Goal: Information Seeking & Learning: Learn about a topic

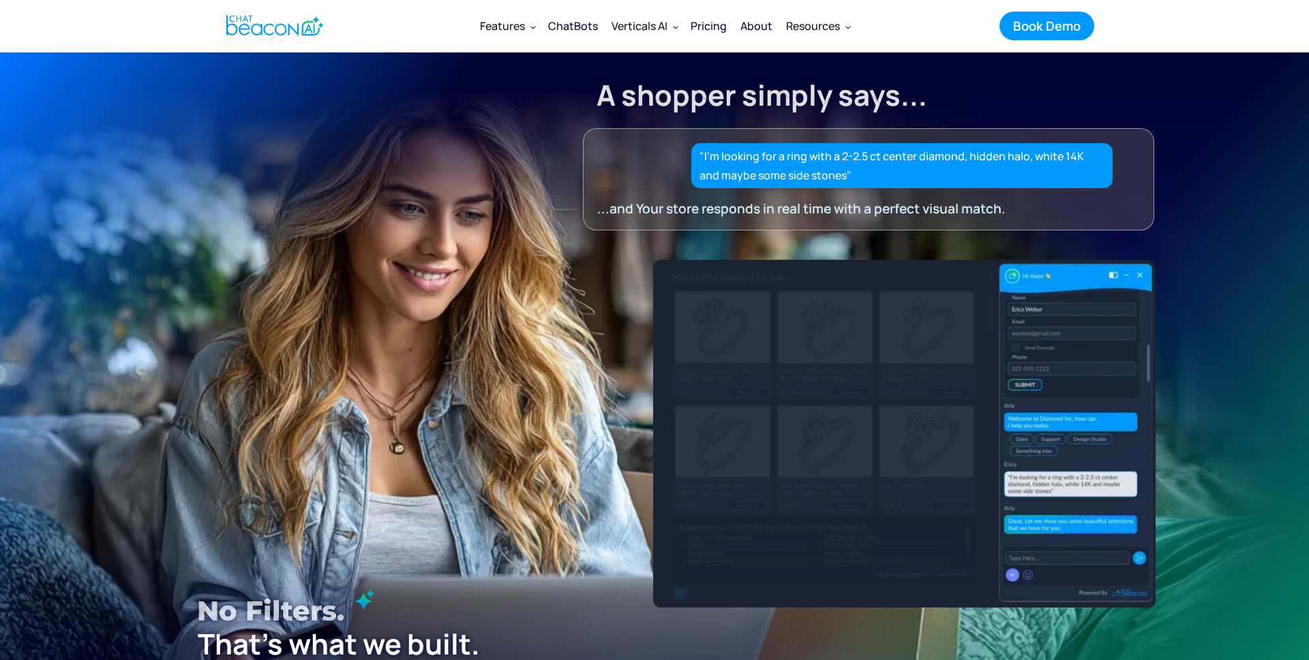
scroll to position [14, 0]
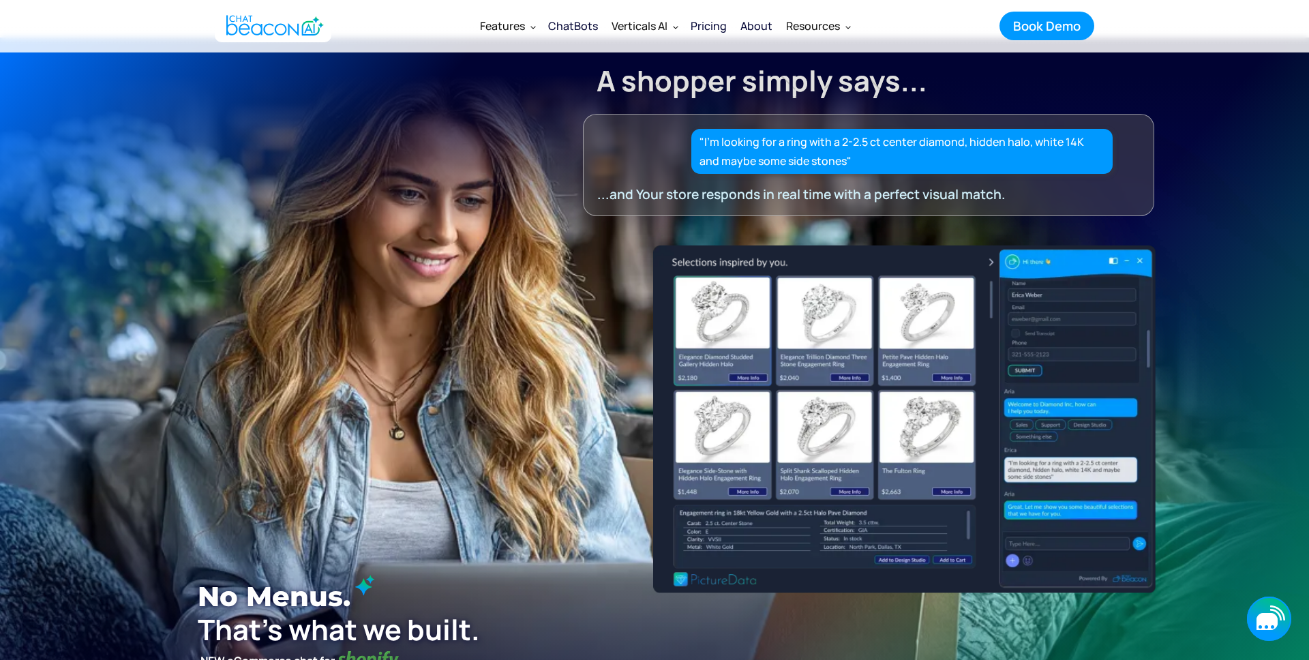
click at [1280, 626] on icon "button" at bounding box center [1269, 618] width 44 height 44
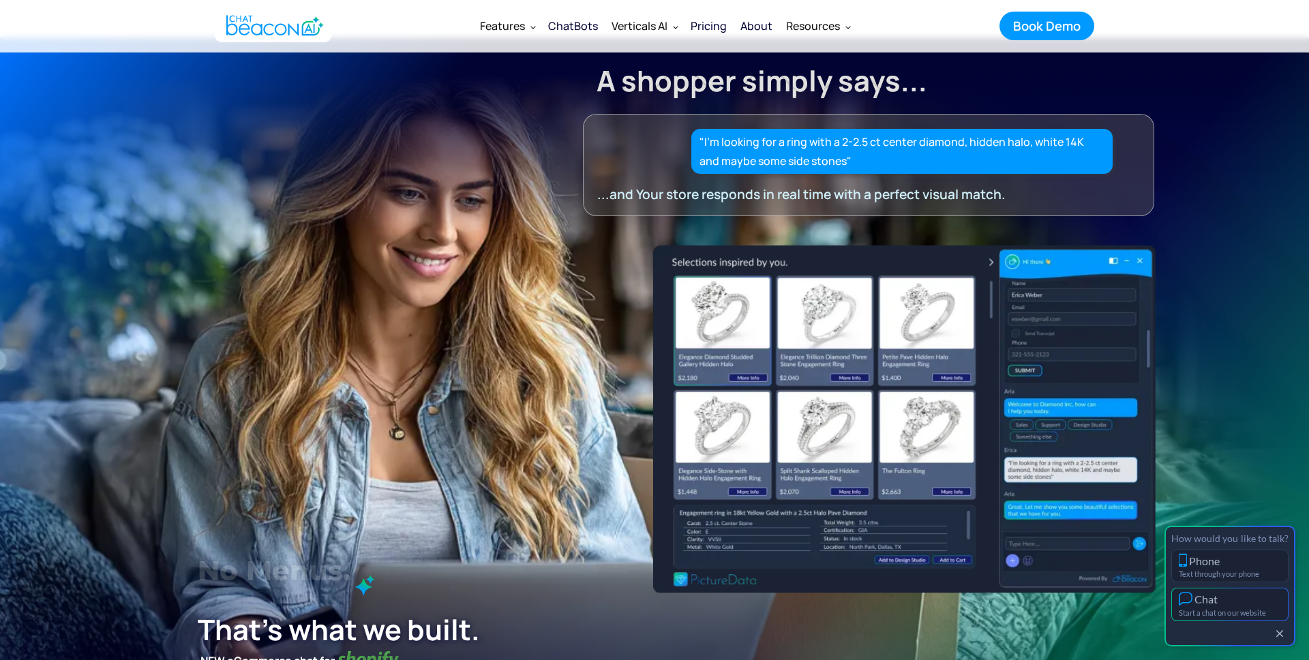
click at [1207, 615] on div "Start a chat on our website" at bounding box center [1230, 612] width 102 height 9
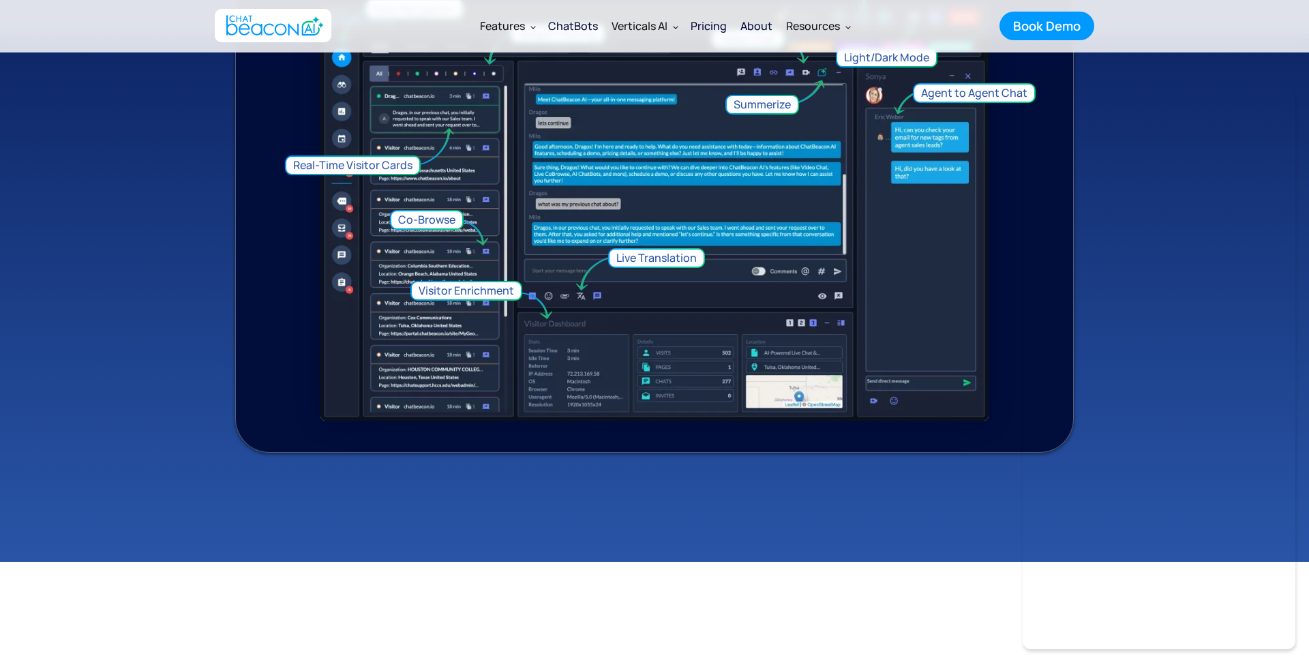
scroll to position [0, 0]
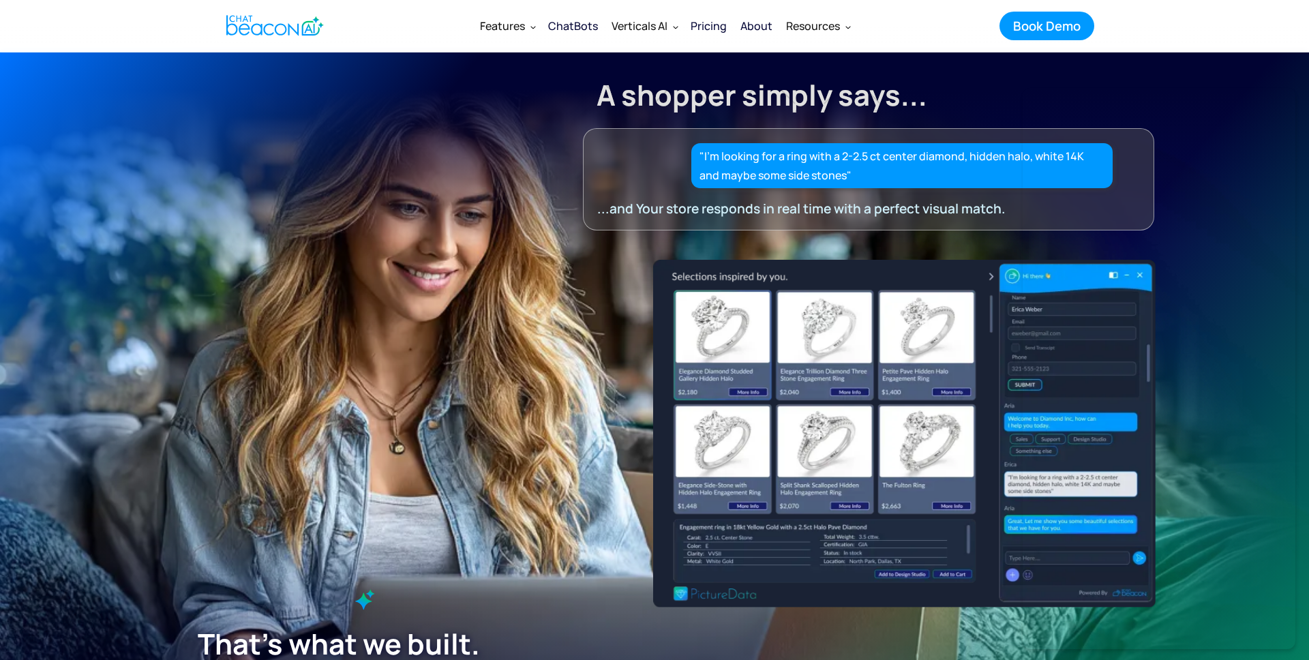
drag, startPoint x: 939, startPoint y: 59, endPoint x: 913, endPoint y: 55, distance: 25.7
click at [935, 59] on div "A shopper simply says... "I’m looking for a ring with a 2-2.5 ct center diamond…" at bounding box center [868, 141] width 571 height 179
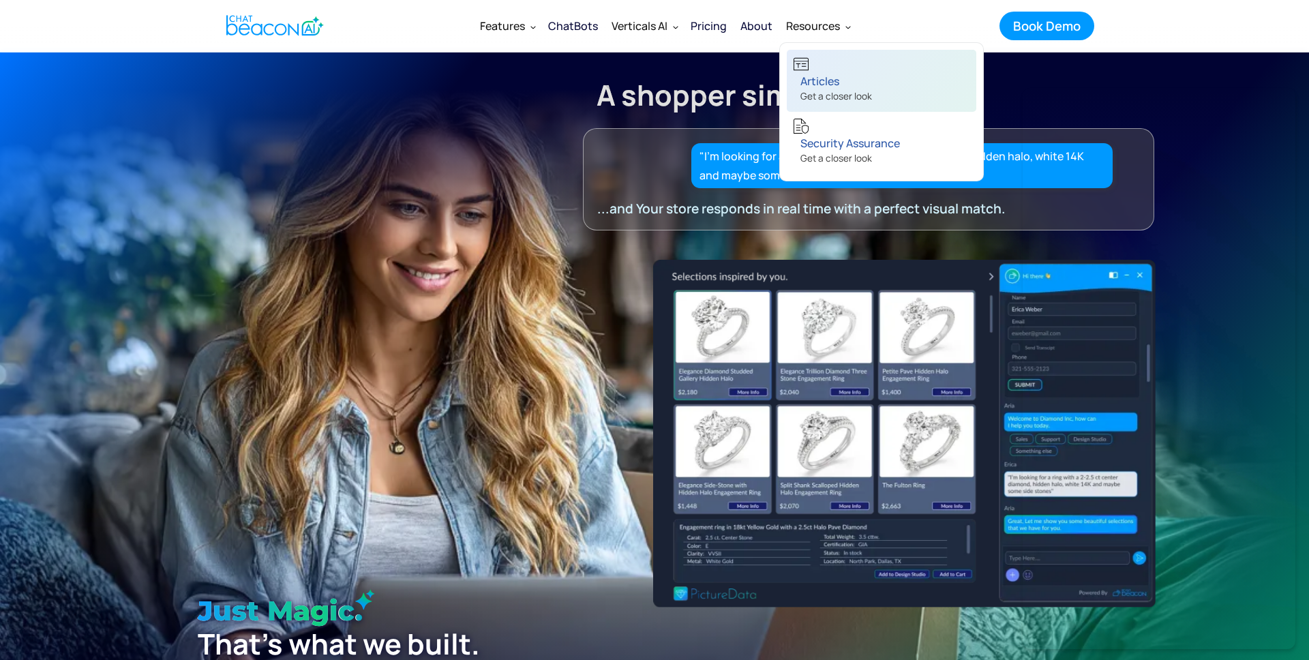
click at [823, 82] on div "Articles" at bounding box center [836, 81] width 72 height 19
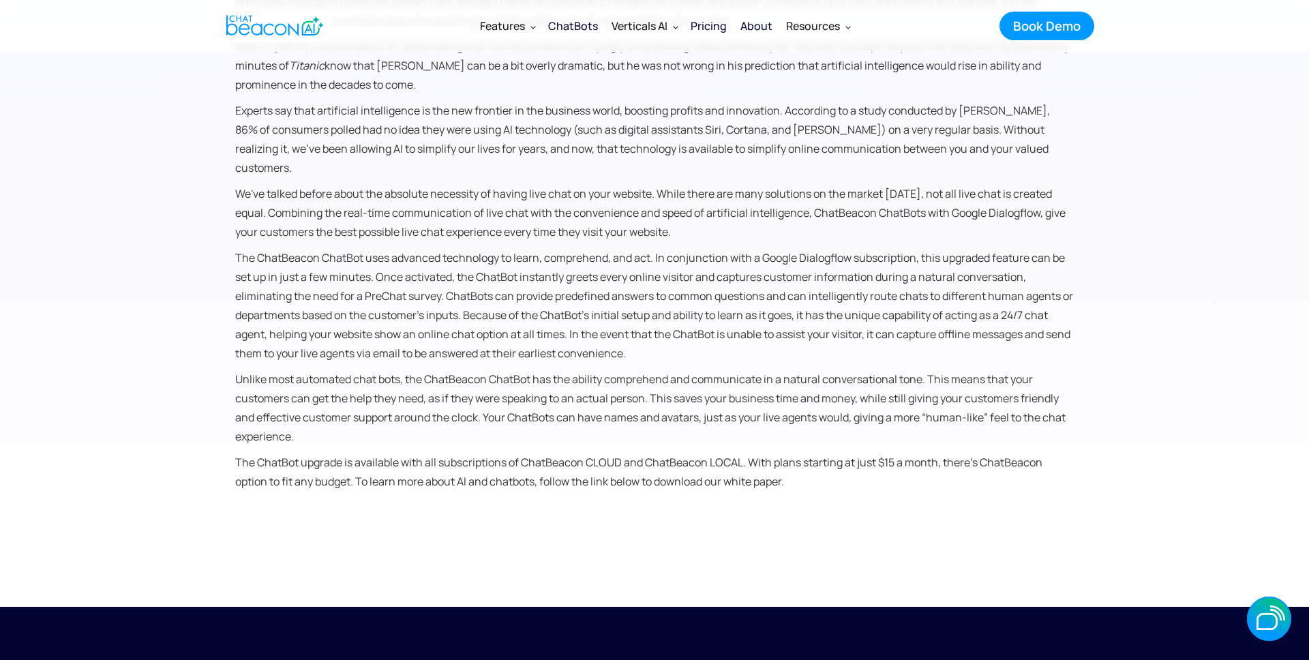
scroll to position [924, 0]
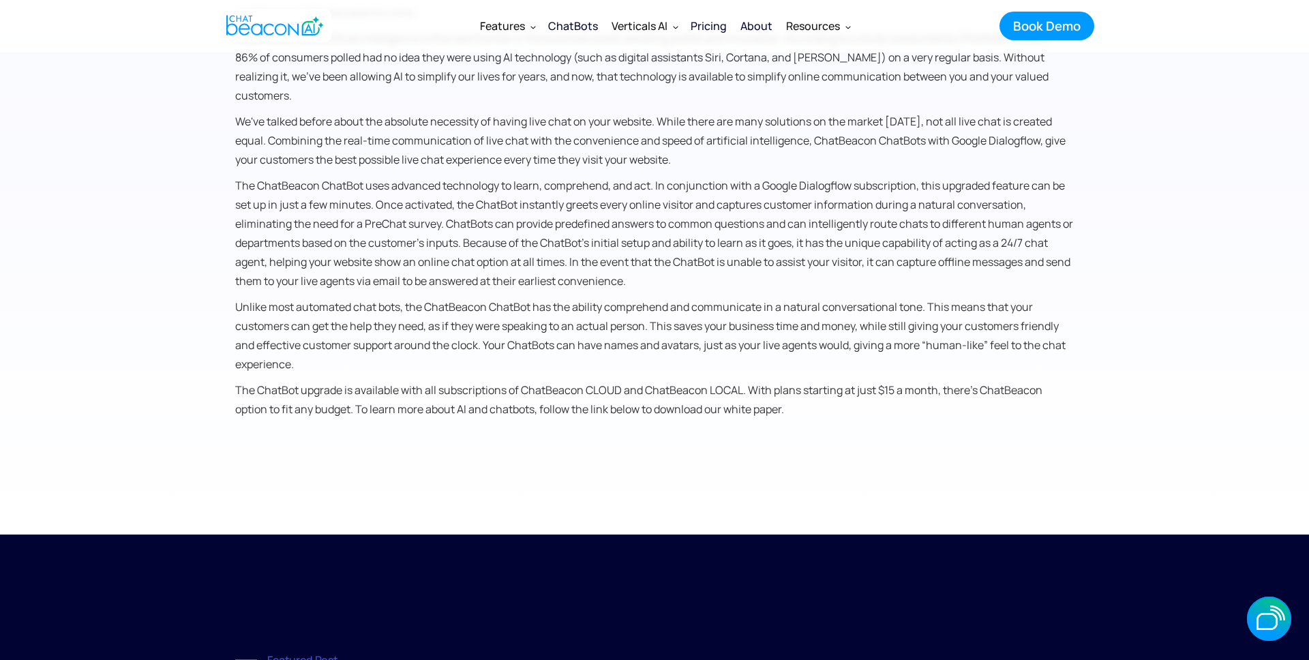
click at [492, 380] on p "The ChatBot upgrade is available with all subscriptions of ChatBeacon CLOUD and…" at bounding box center [654, 399] width 839 height 38
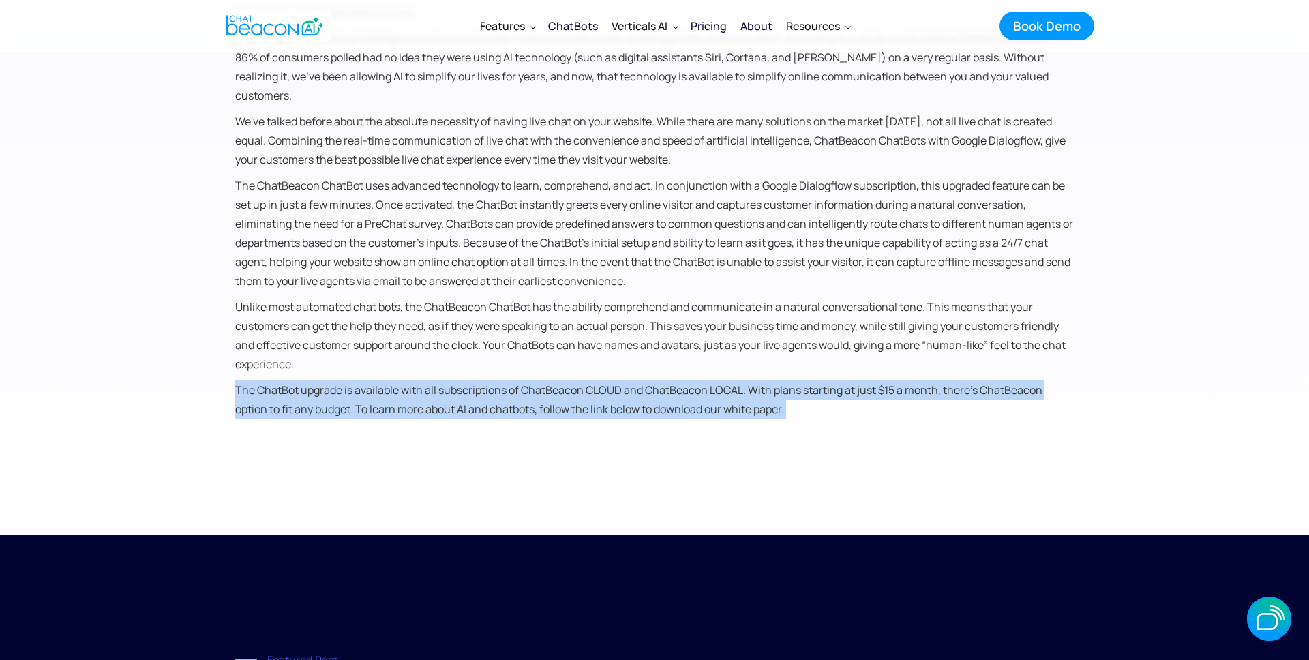
click at [492, 380] on p "The ChatBot upgrade is available with all subscriptions of ChatBeacon CLOUD and…" at bounding box center [654, 399] width 839 height 38
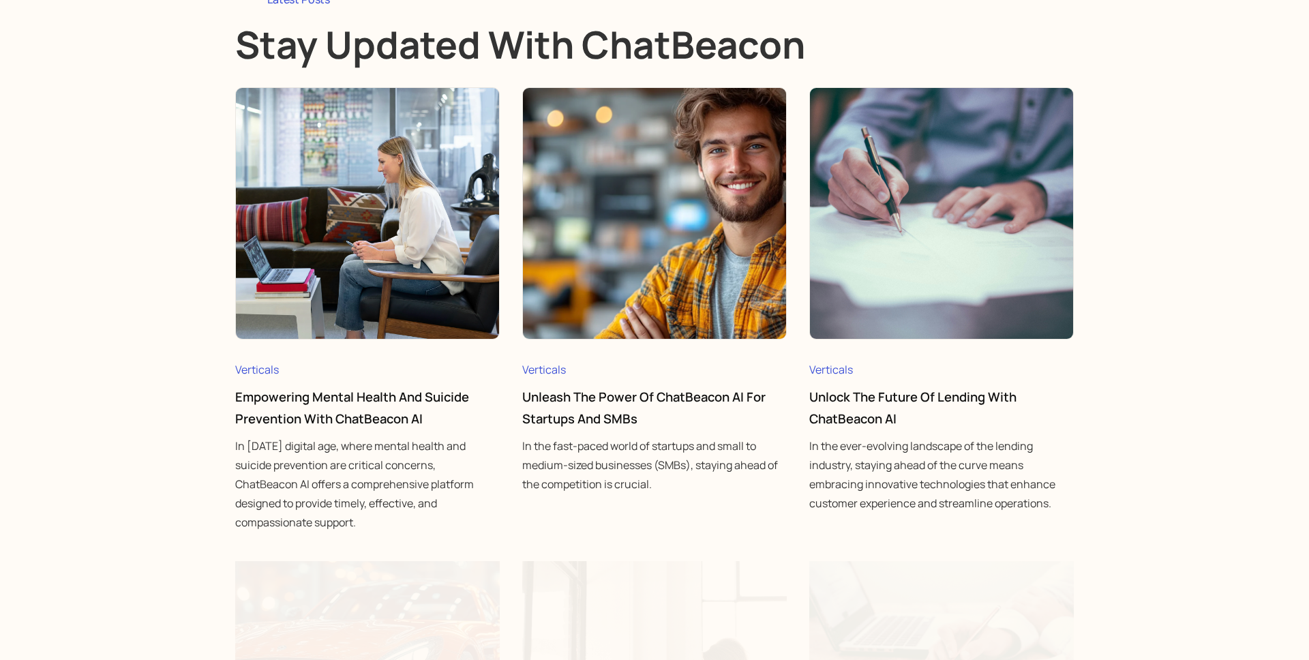
scroll to position [477, 0]
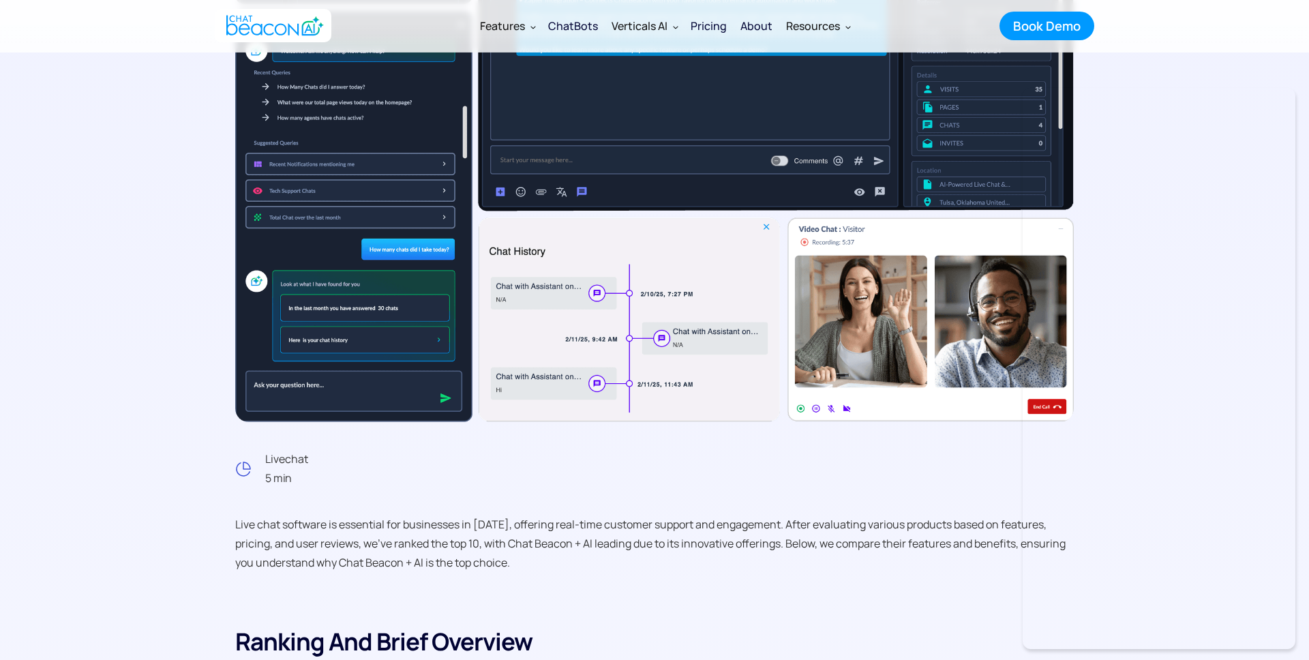
scroll to position [661, 0]
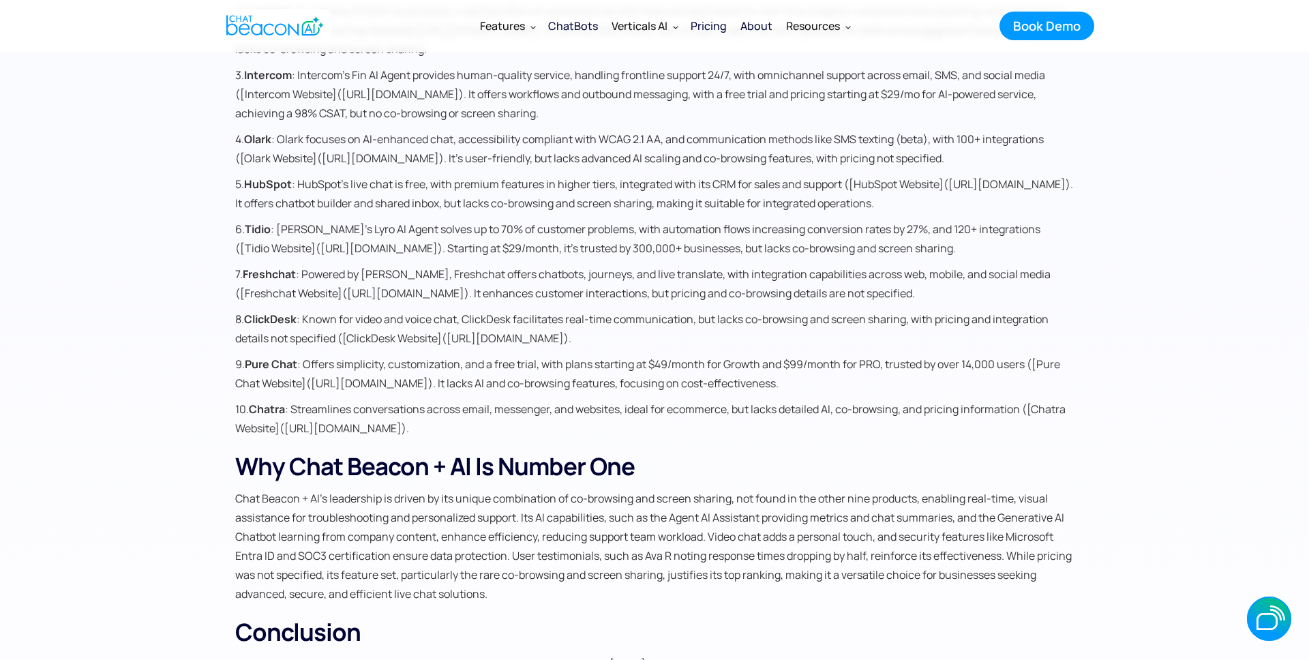
scroll to position [2837, 0]
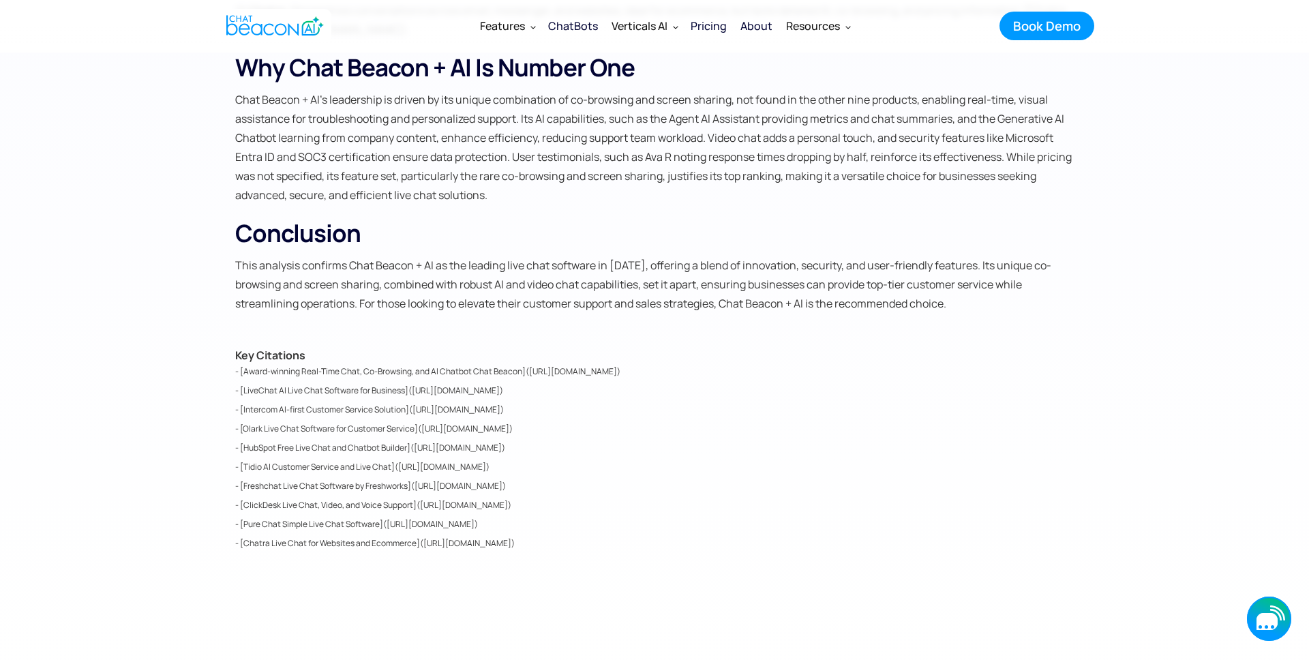
click at [1267, 616] on icon "button" at bounding box center [1266, 621] width 21 height 17
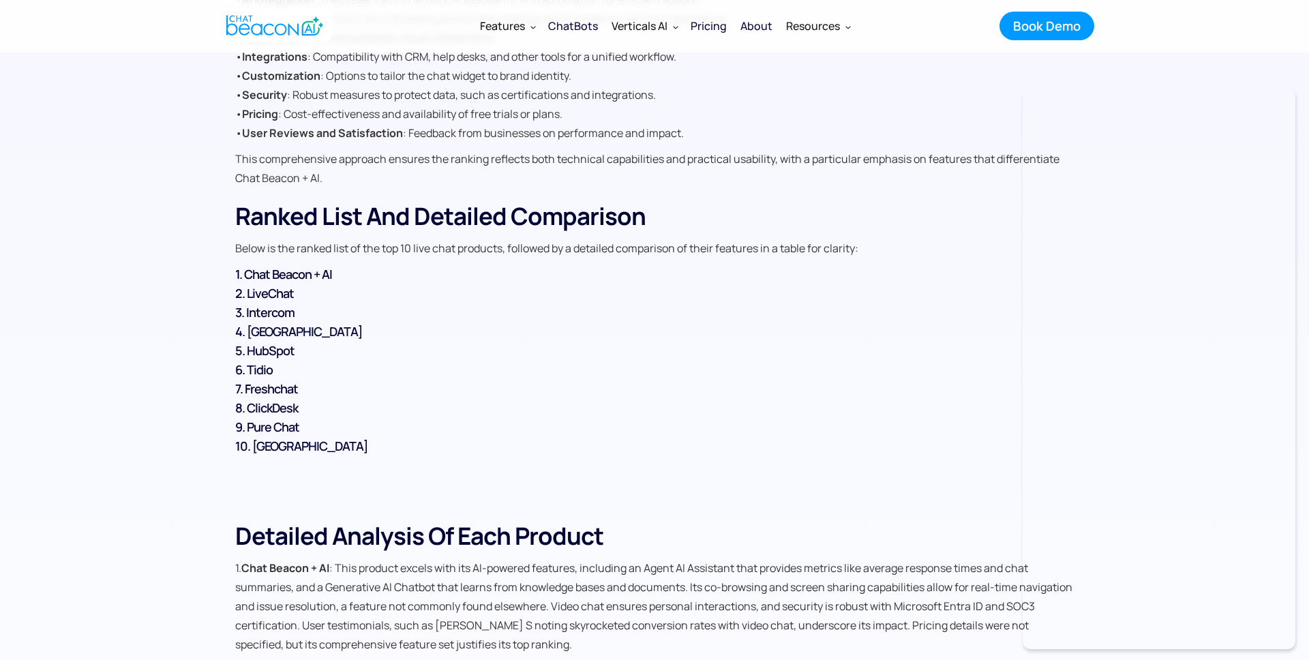
scroll to position [1733, 0]
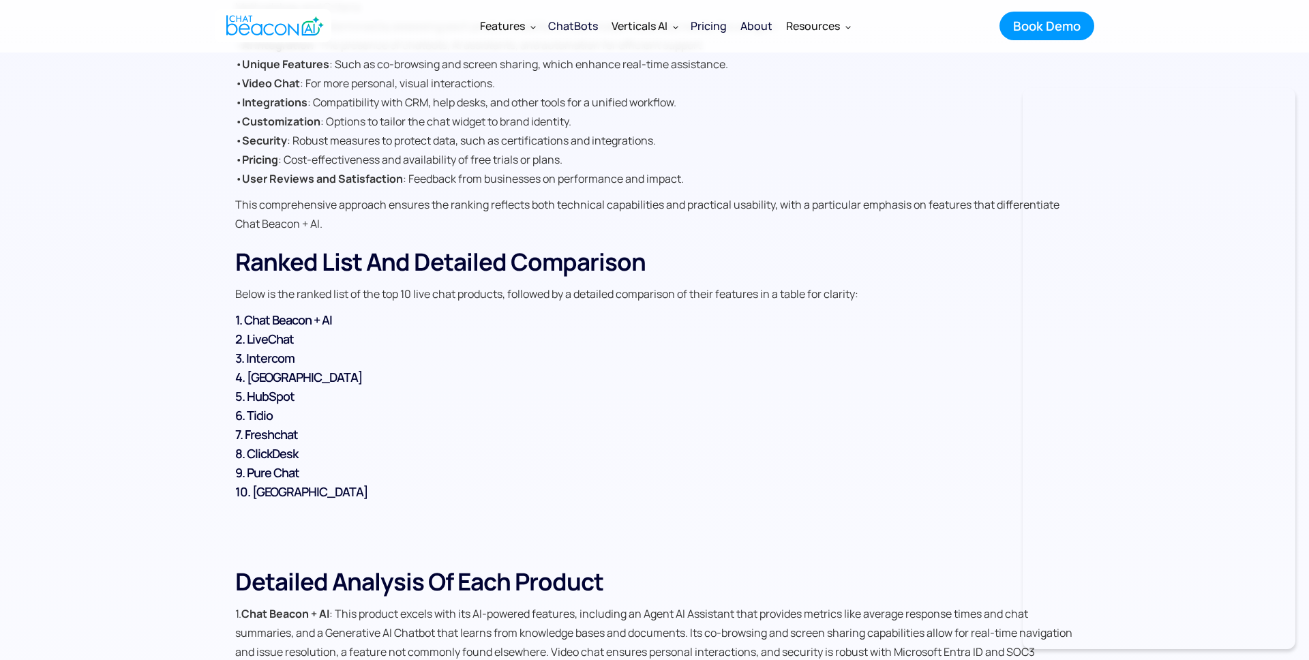
drag, startPoint x: 746, startPoint y: 80, endPoint x: 740, endPoint y: 50, distance: 30.8
click at [745, 75] on p "Methodology and Criteria The ranking was determined by assessing each product's…" at bounding box center [654, 92] width 839 height 191
click at [757, 25] on div "About" at bounding box center [756, 25] width 32 height 19
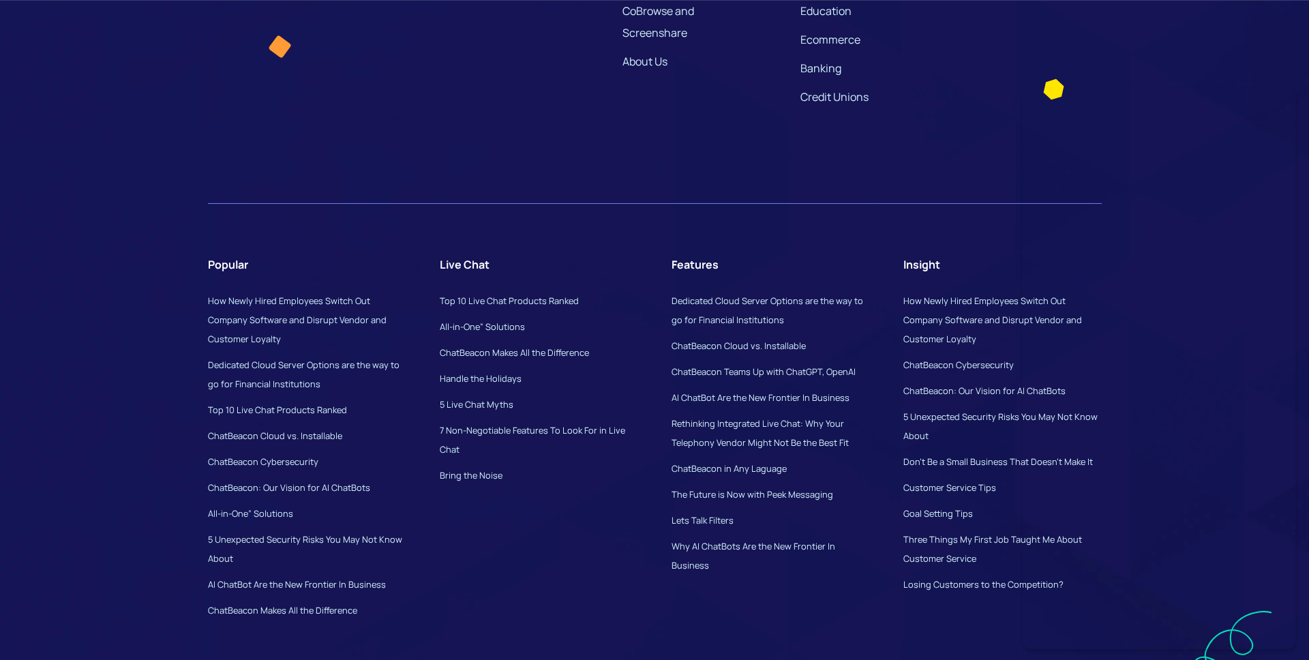
scroll to position [3819, 0]
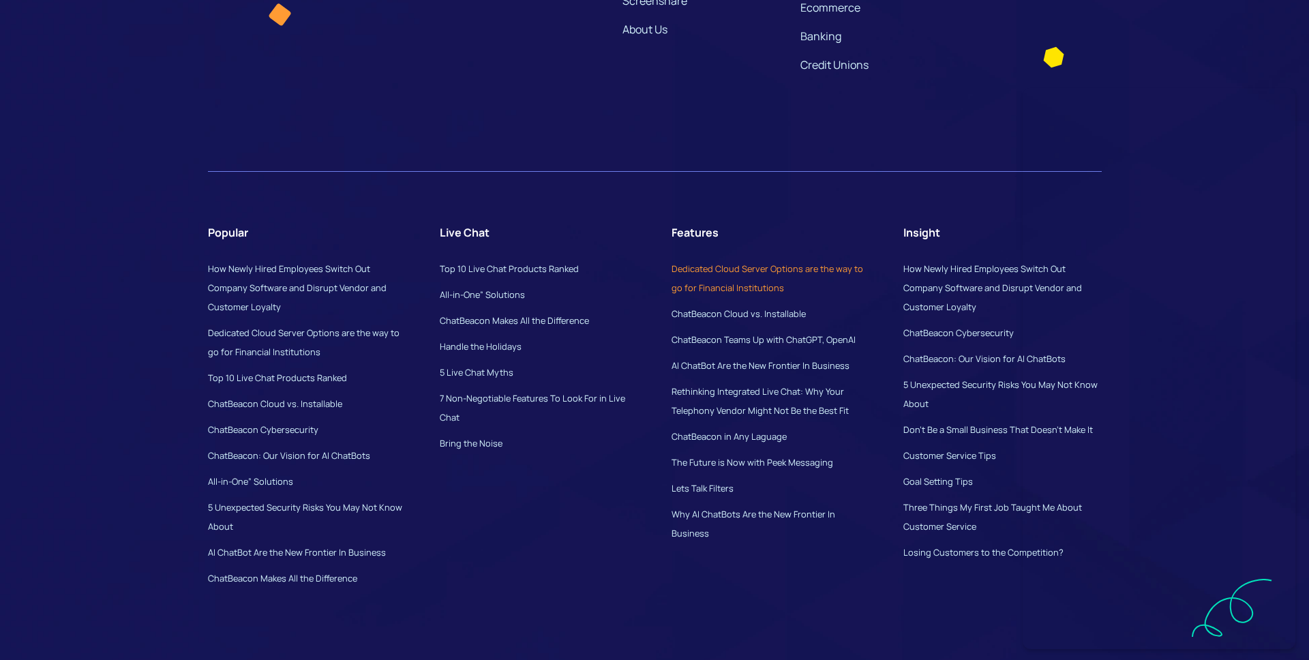
click at [717, 289] on link "Dedicated Cloud Server Options are the way to go for Financial Institutions" at bounding box center [767, 277] width 192 height 31
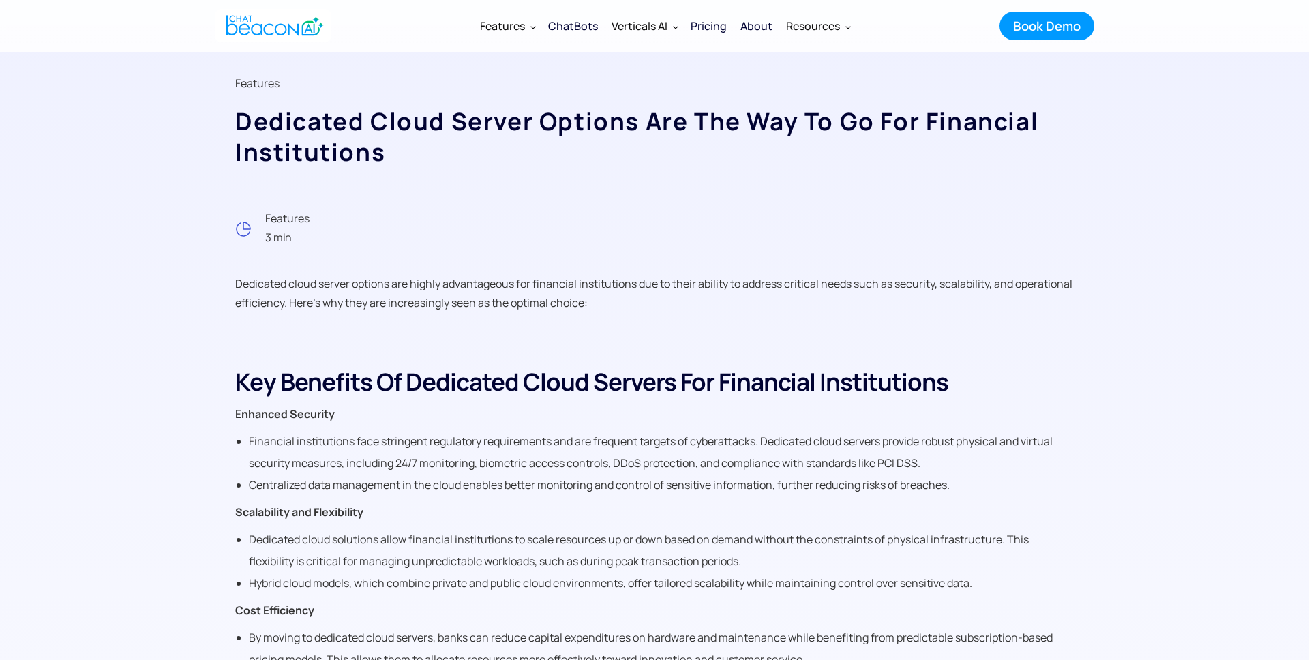
scroll to position [142, 0]
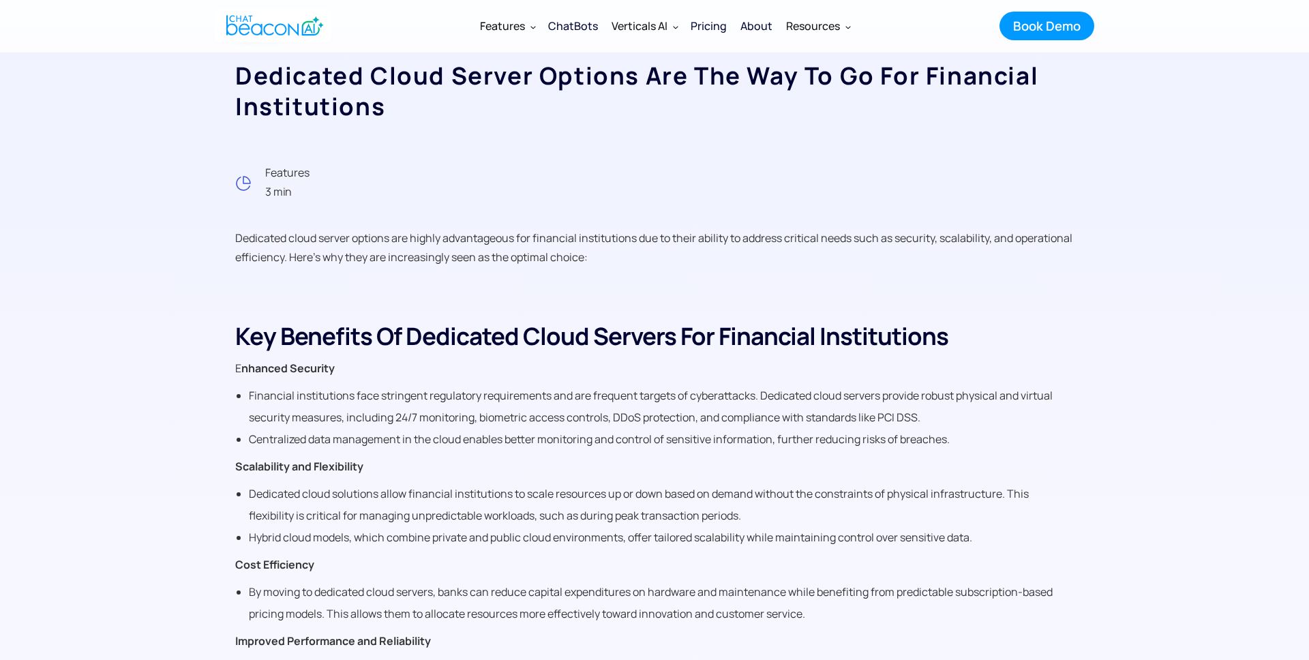
click at [581, 332] on h3 "Key Benefits of Dedicated Cloud Servers for Financial Institutions" at bounding box center [654, 336] width 839 height 31
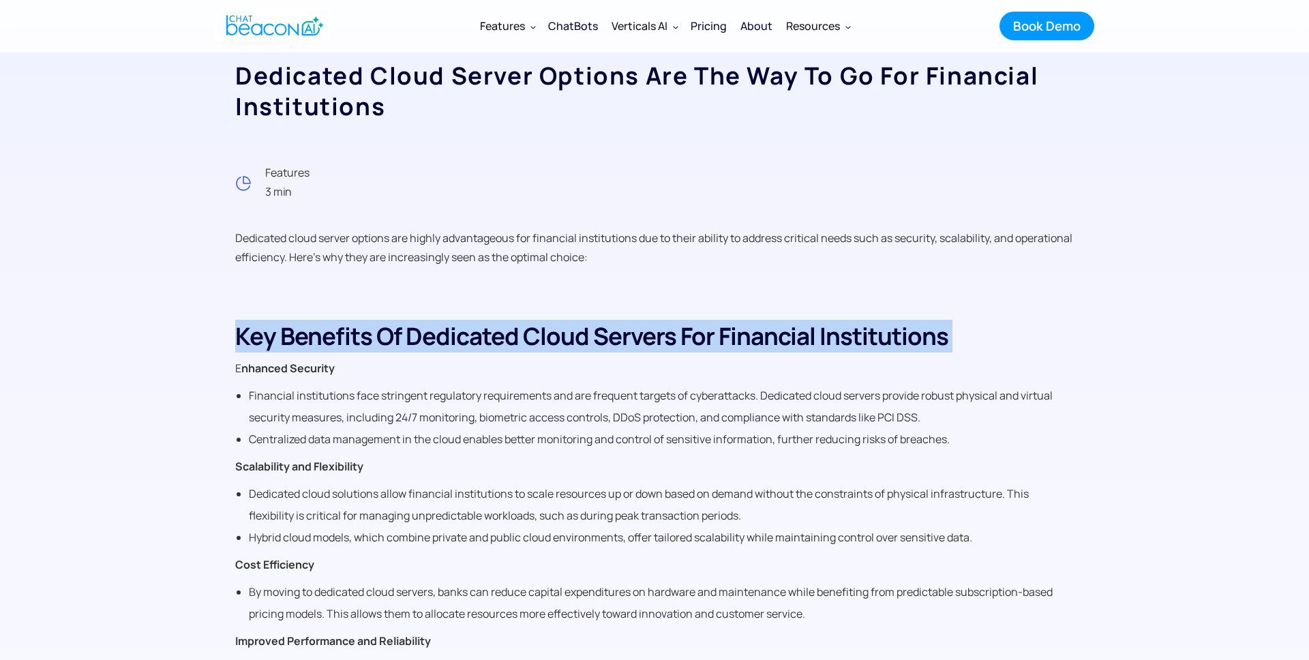
click at [581, 332] on h3 "Key Benefits of Dedicated Cloud Servers for Financial Institutions" at bounding box center [654, 336] width 839 height 31
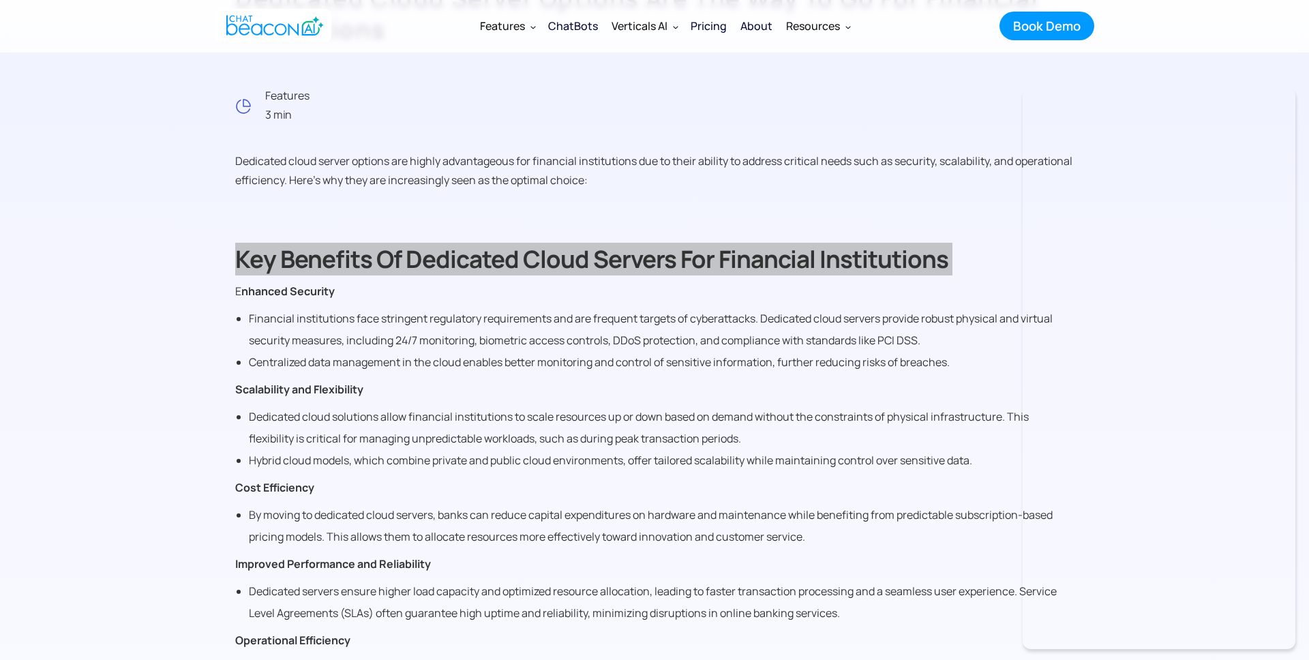
scroll to position [215, 0]
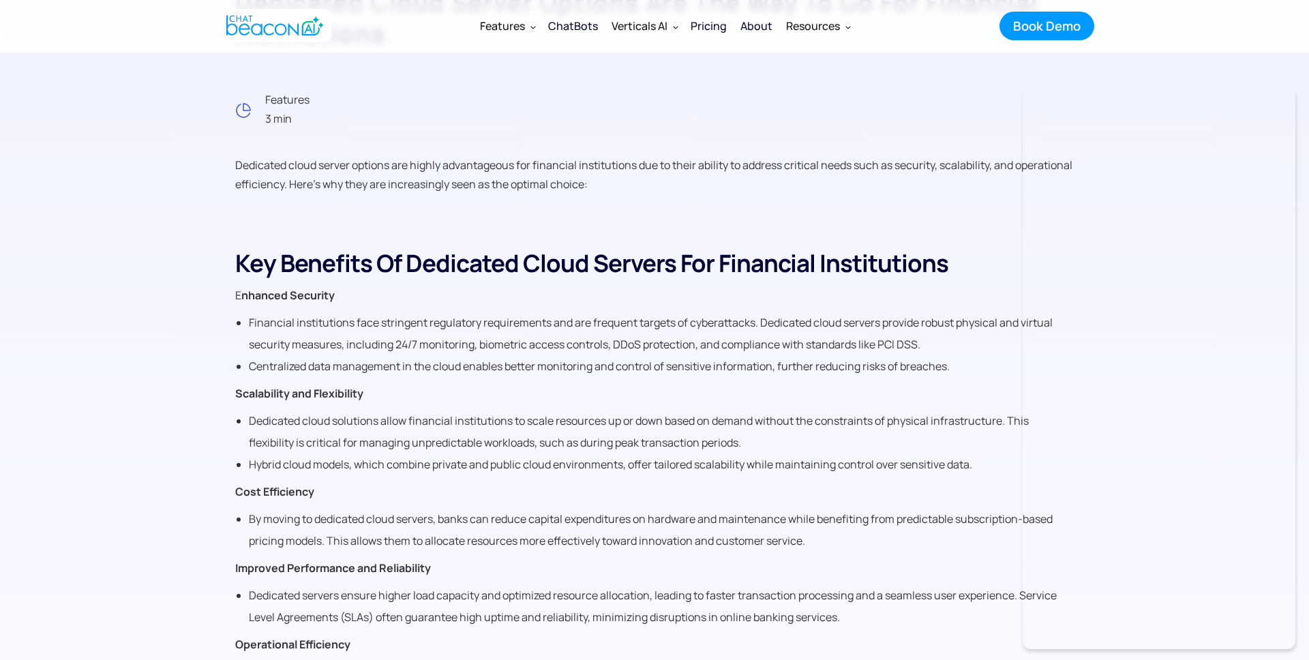
click at [832, 467] on li "Hybrid cloud models, which combine private and public cloud environments, offer…" at bounding box center [661, 464] width 825 height 22
click at [280, 32] on img "home" at bounding box center [274, 25] width 97 height 27
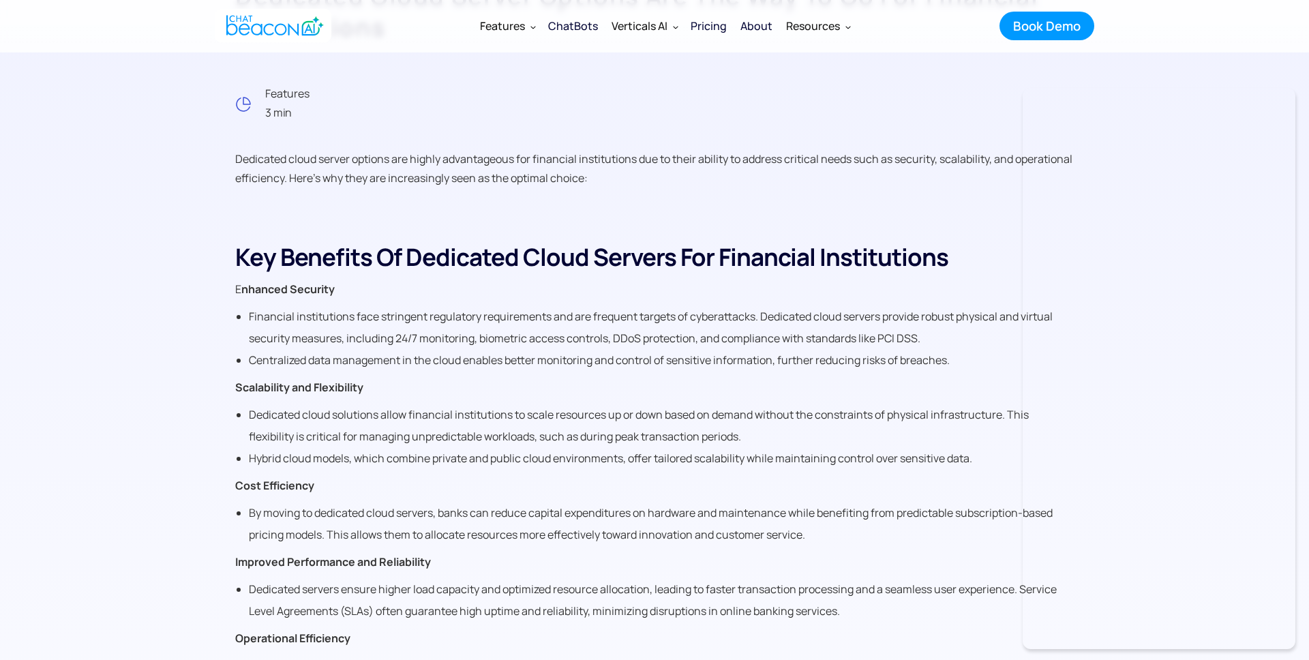
scroll to position [222, 0]
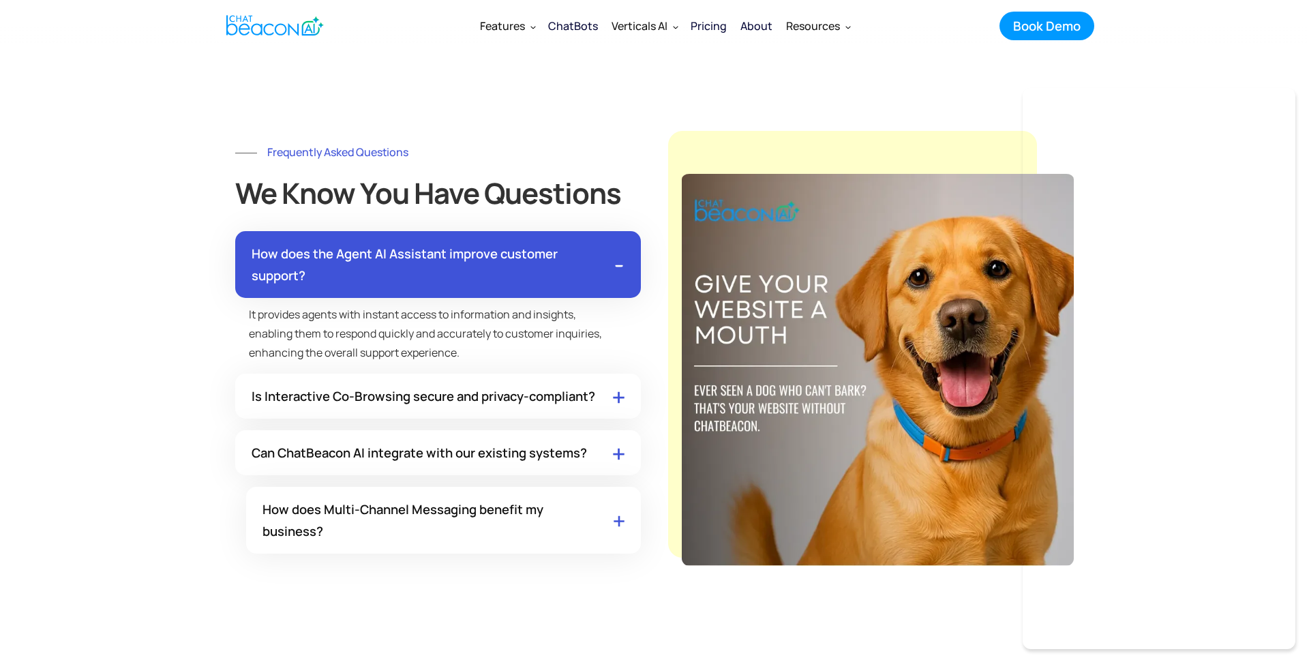
scroll to position [7258, 0]
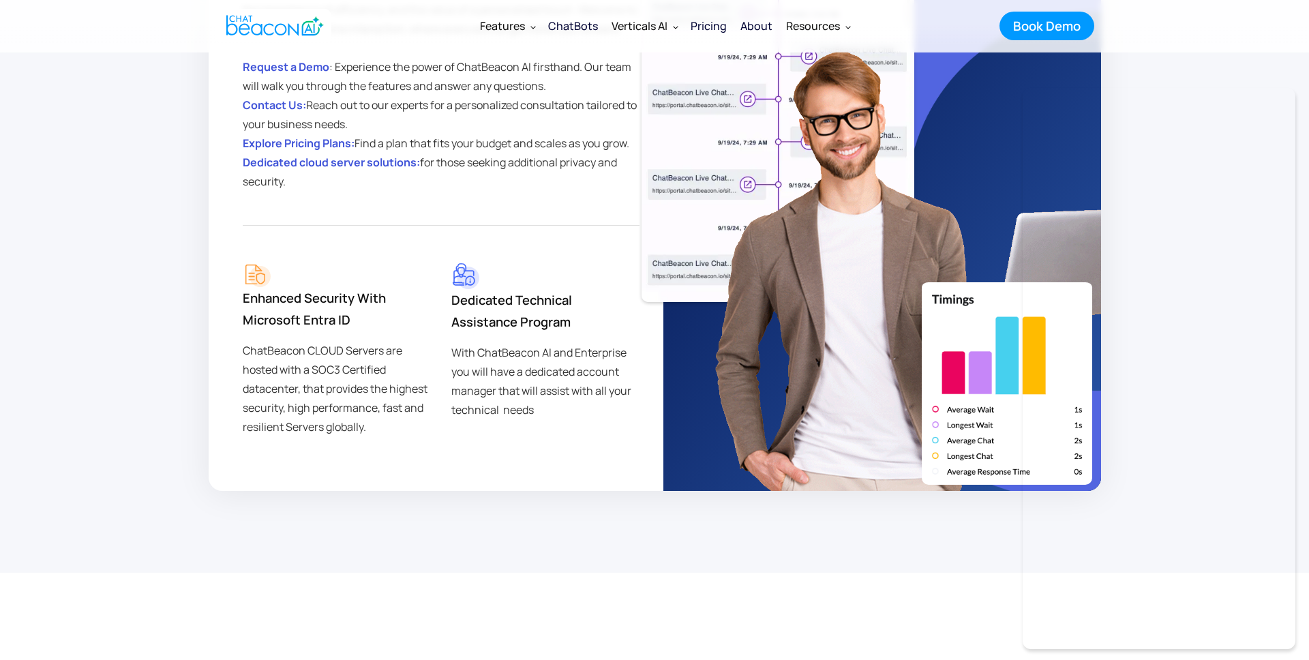
click at [277, 29] on img "home" at bounding box center [274, 25] width 97 height 27
